Goal: Find specific page/section: Find specific page/section

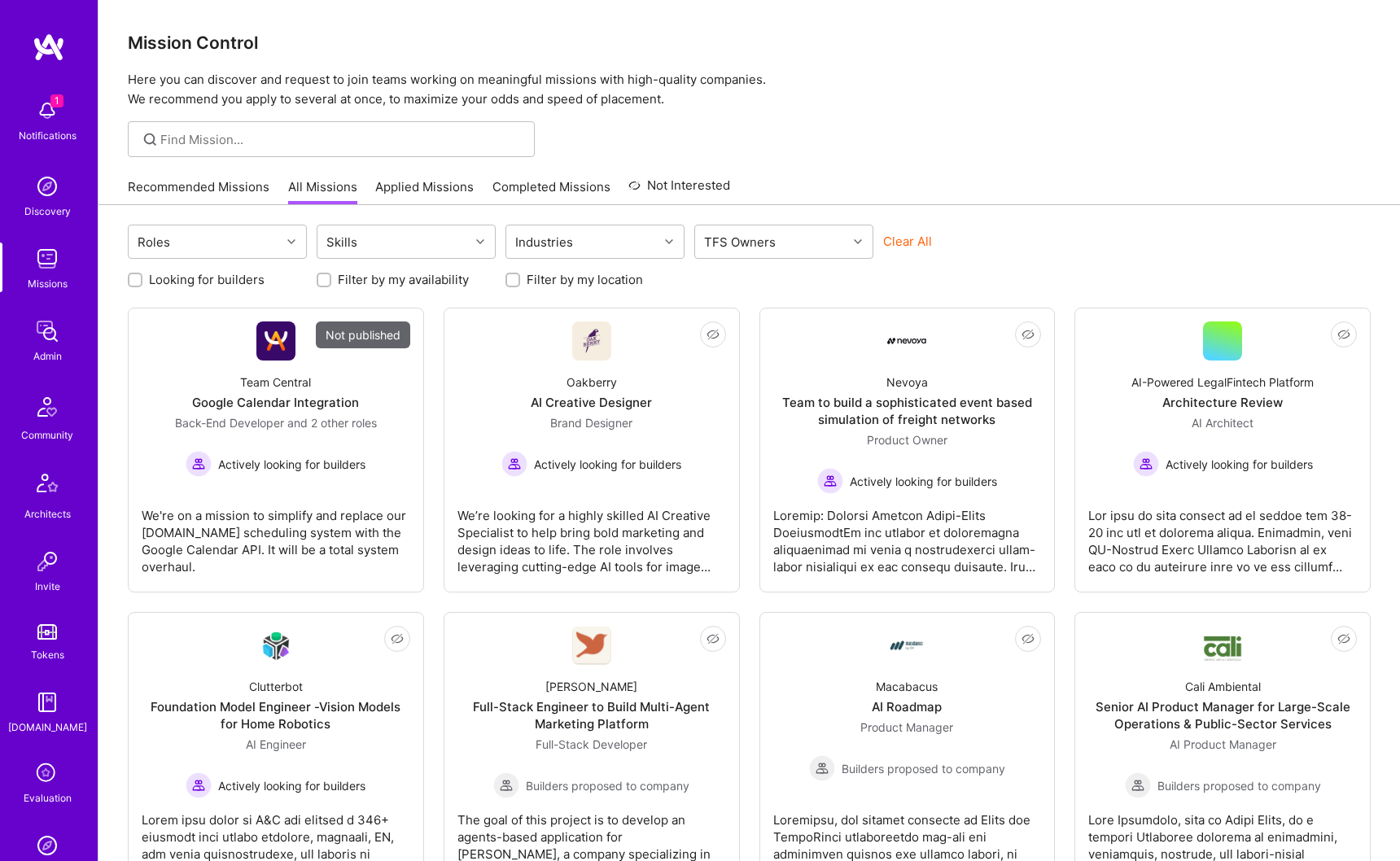
click at [39, 348] on div "Admin" at bounding box center [48, 356] width 29 height 17
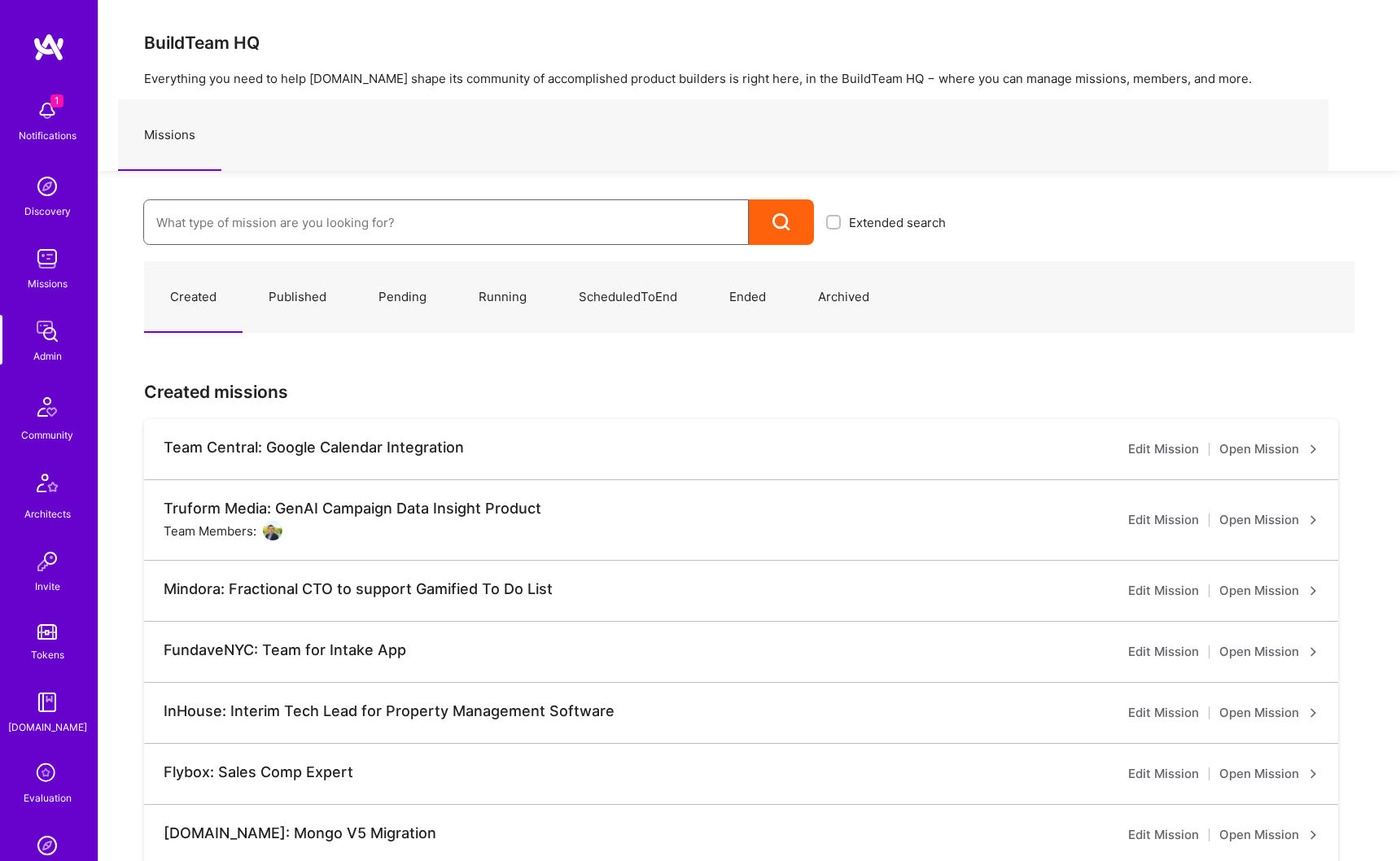
click at [357, 217] on input at bounding box center [446, 222] width 579 height 41
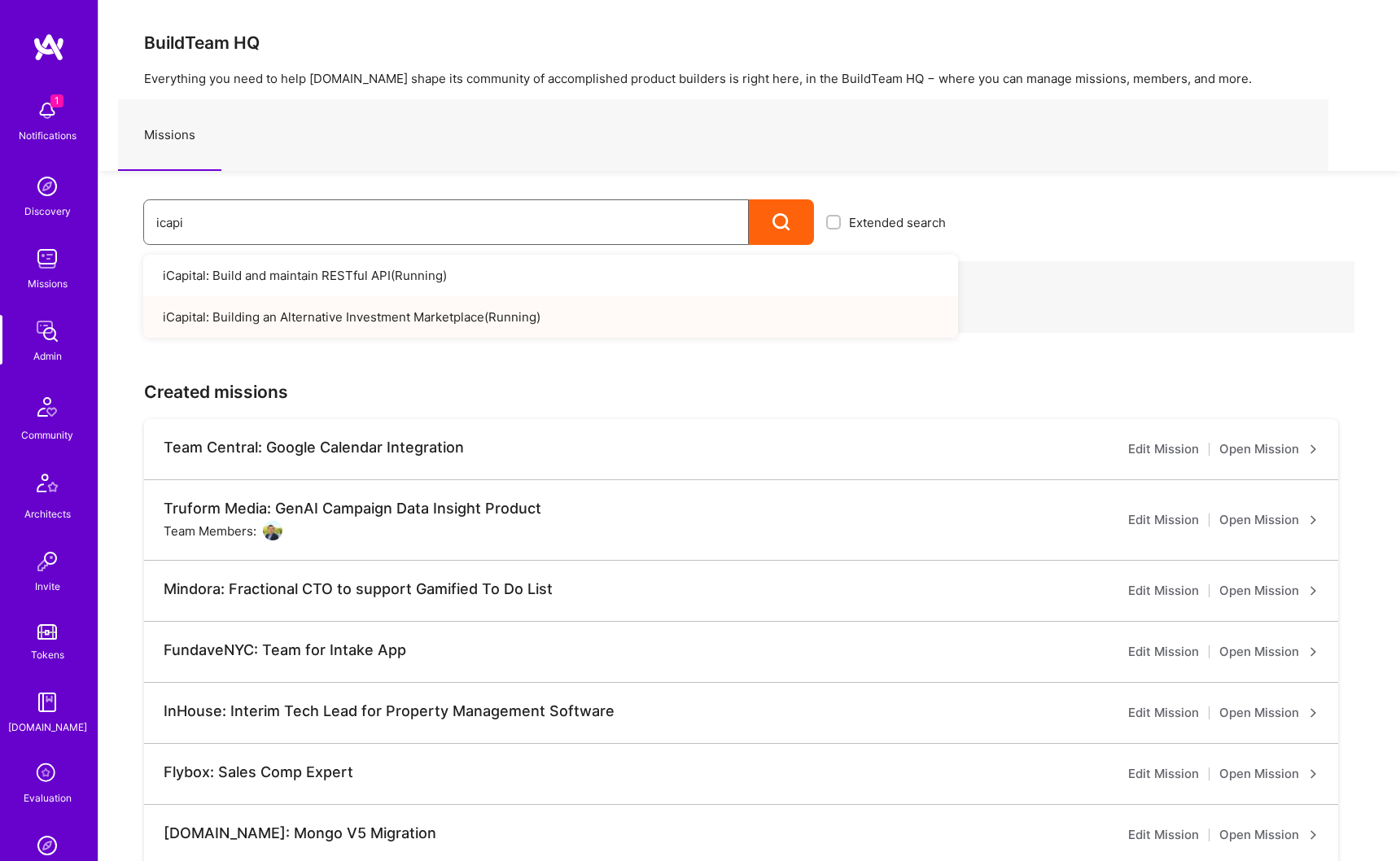
type input "icapi"
click at [491, 318] on link "iCapital: Building an Alternative Investment Marketplace ( Running )" at bounding box center [550, 316] width 815 height 41
click at [340, 277] on link "iCapital: Build and maintain RESTful API ( Running )" at bounding box center [550, 275] width 815 height 41
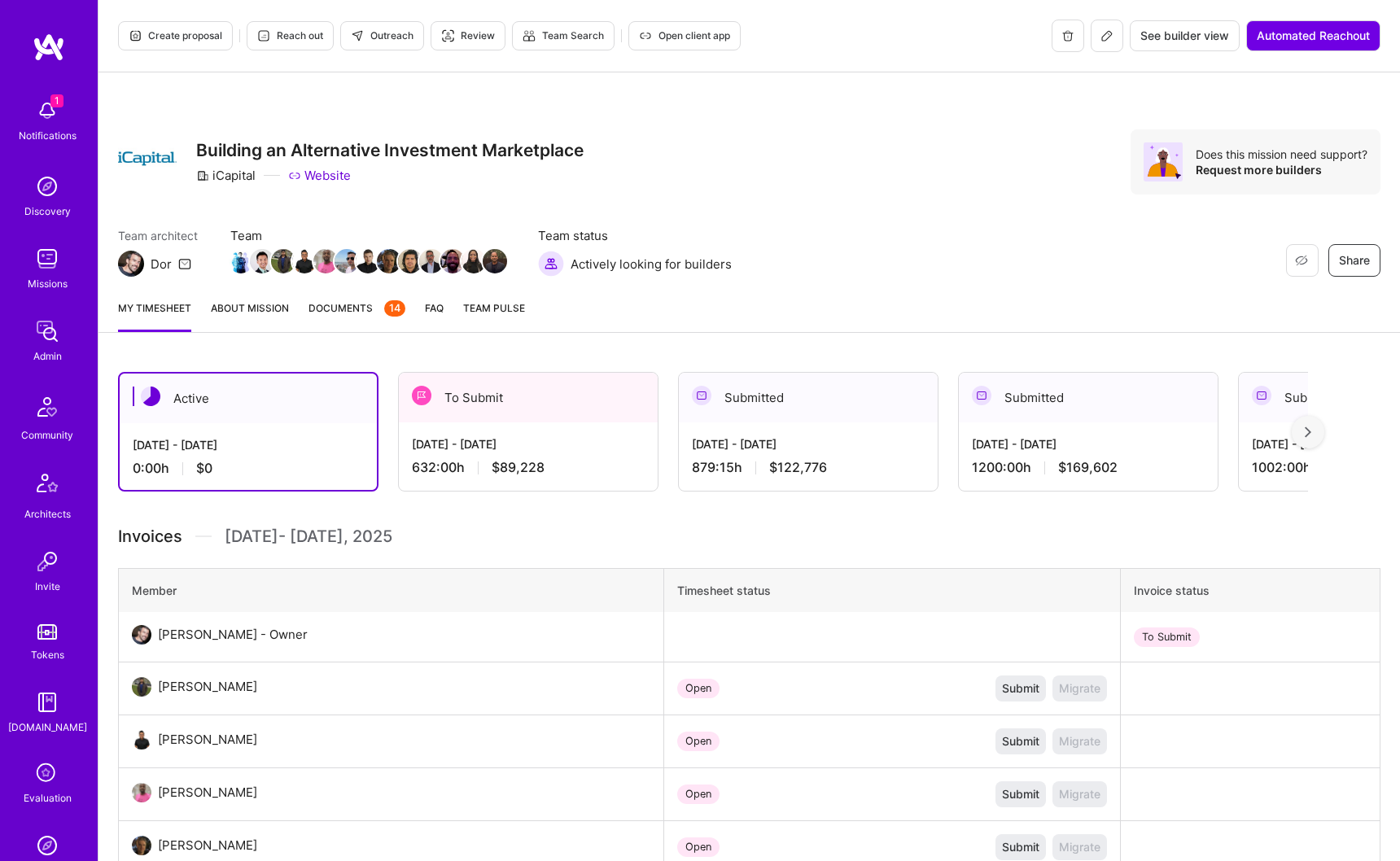
click at [1105, 47] on button at bounding box center [1107, 35] width 32 height 32
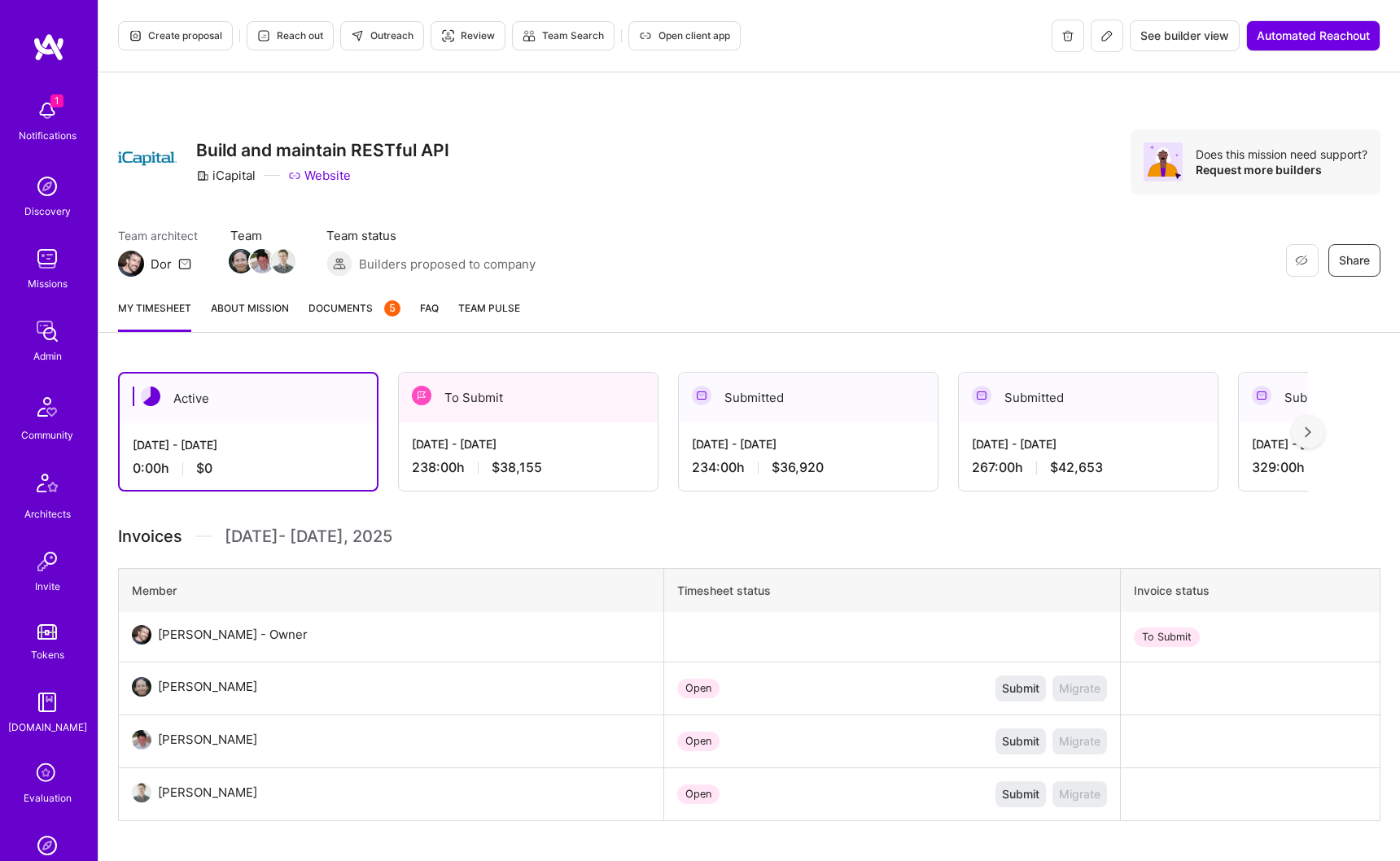
click at [1112, 42] on button at bounding box center [1107, 35] width 32 height 32
